Goal: Find contact information: Find contact information

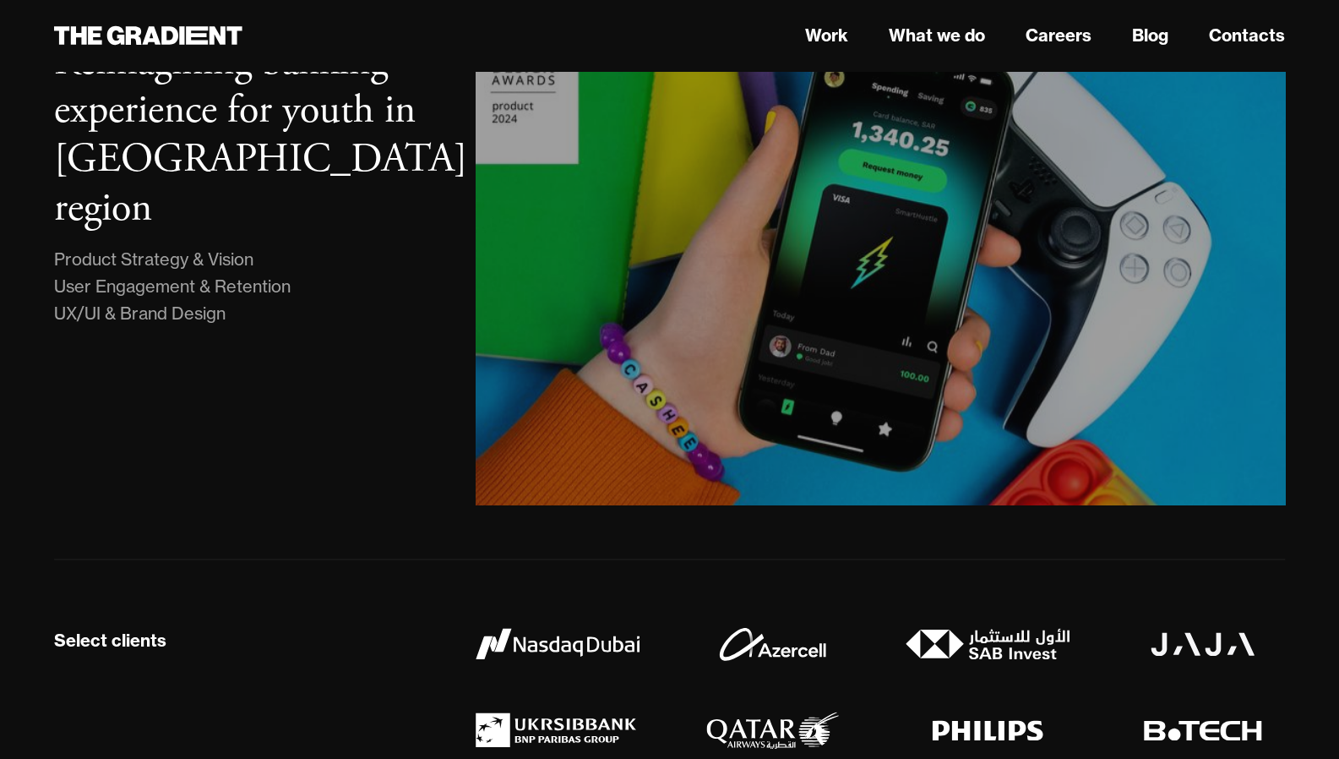
scroll to position [1158, 0]
click at [887, 358] on img at bounding box center [880, 250] width 826 height 516
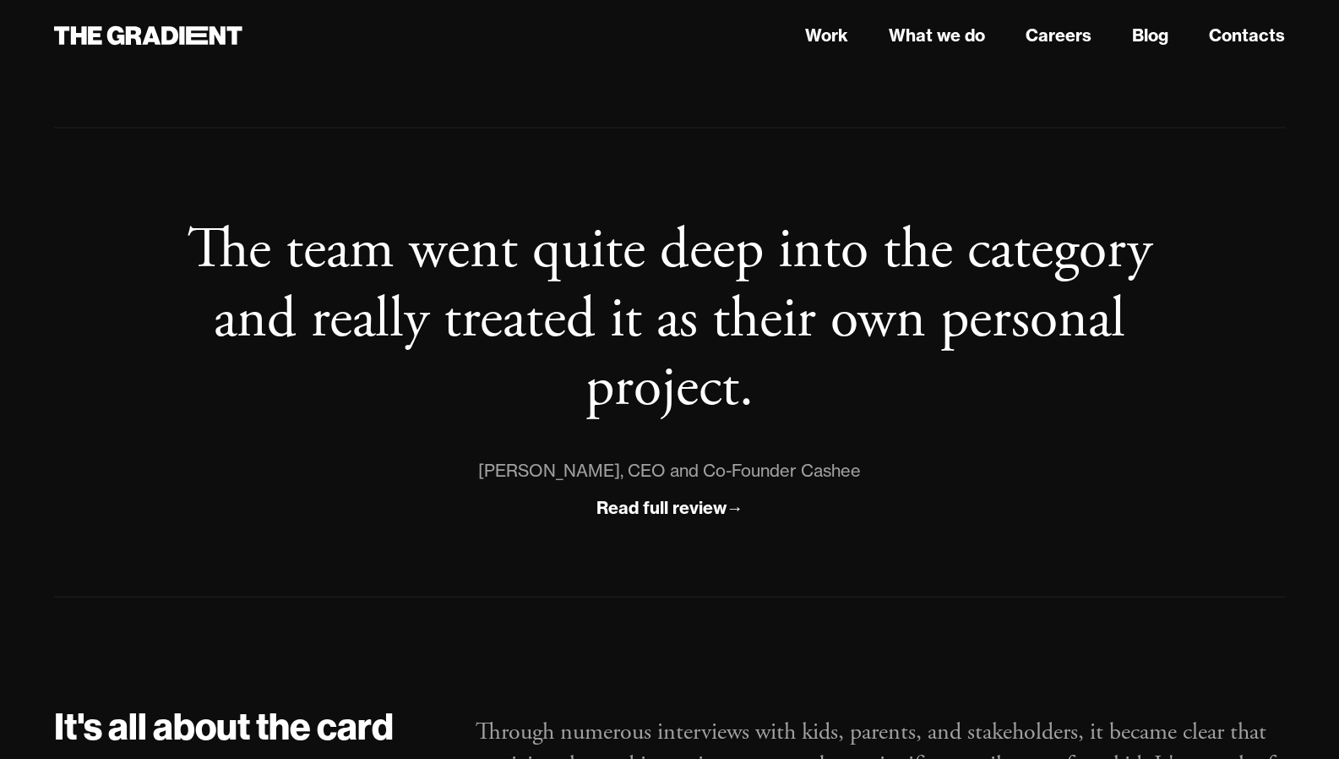
scroll to position [1977, 0]
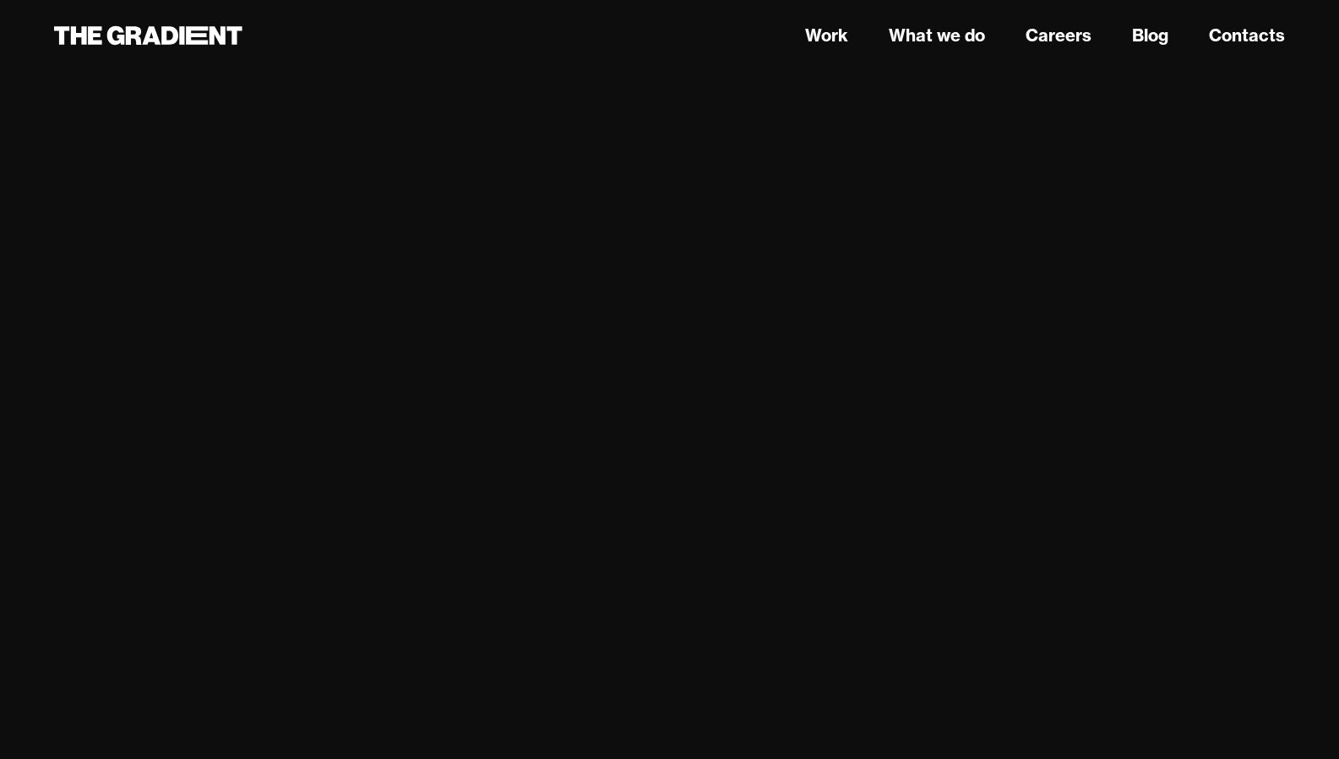
scroll to position [3829, 0]
click at [1247, 42] on link "Contacts" at bounding box center [1247, 35] width 76 height 25
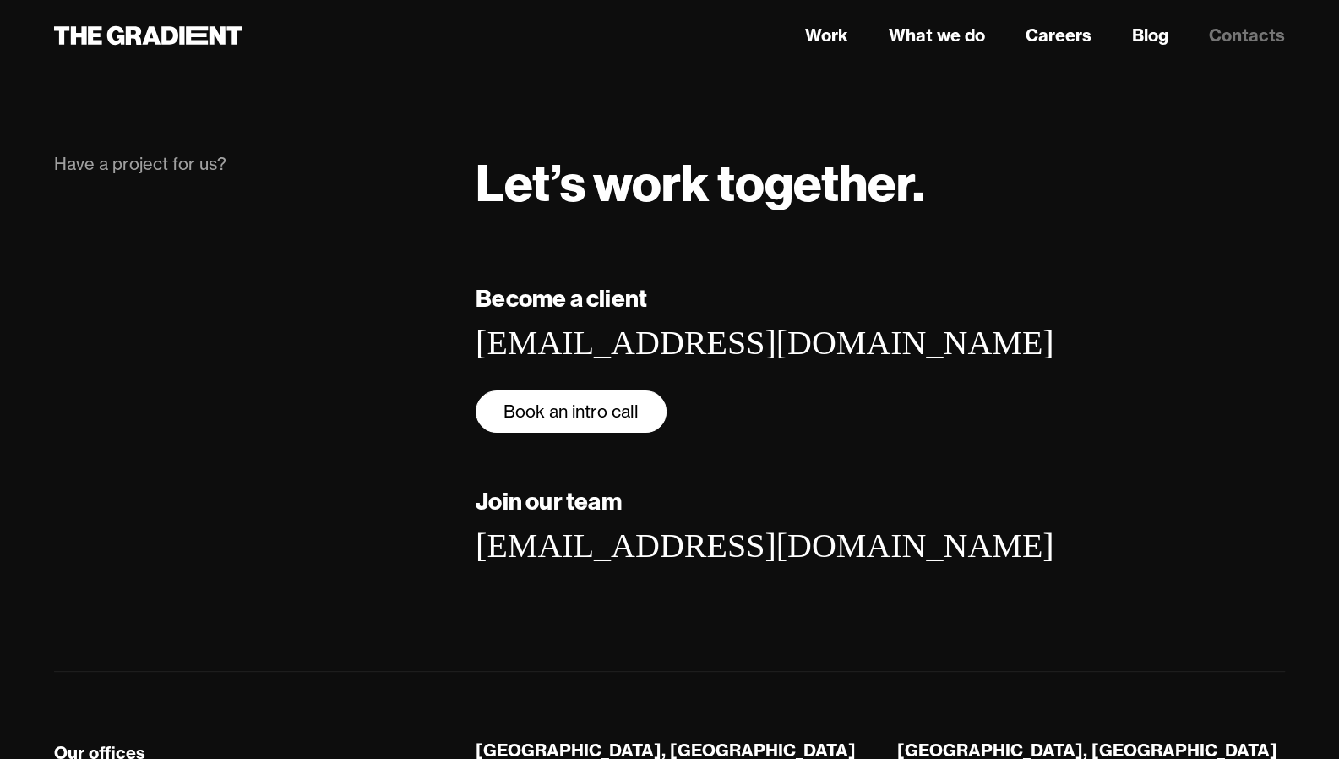
click at [598, 412] on link "Book an intro call" at bounding box center [571, 411] width 191 height 42
